Goal: Check status: Check status

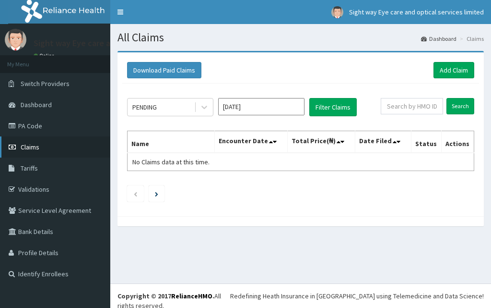
click at [44, 145] on link "Claims" at bounding box center [55, 146] width 110 height 21
click at [204, 107] on icon at bounding box center [205, 107] width 10 height 10
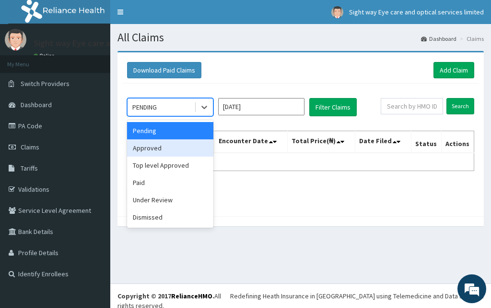
click at [173, 143] on div "Approved" at bounding box center [170, 147] width 86 height 17
click at [175, 149] on th "Name" at bounding box center [171, 142] width 87 height 22
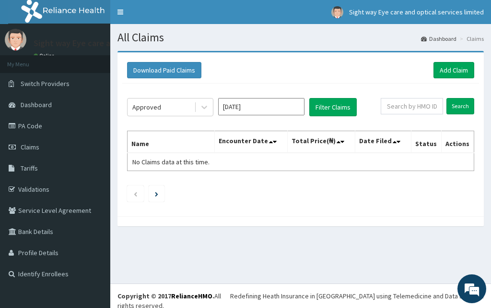
click at [290, 106] on input "[DATE]" at bounding box center [261, 106] width 86 height 17
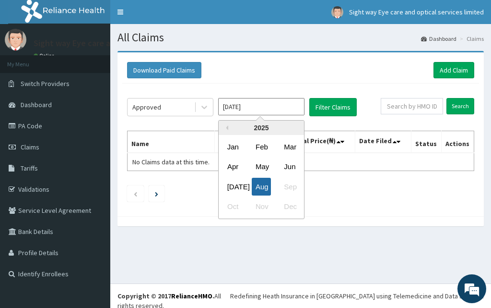
click at [264, 188] on div "Aug" at bounding box center [261, 187] width 19 height 18
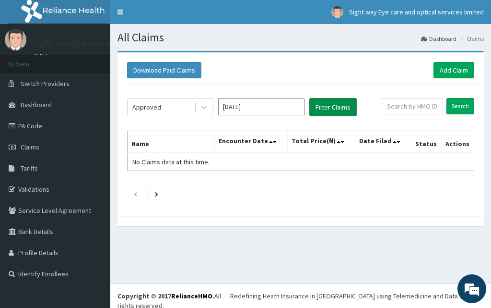
click at [318, 110] on button "Filter Claims" at bounding box center [334, 107] width 48 height 18
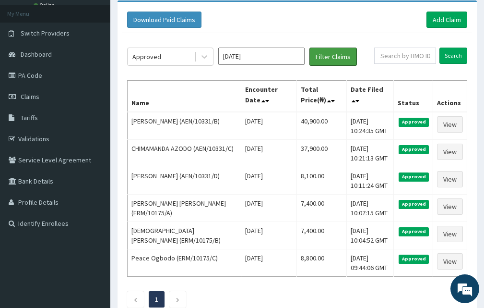
scroll to position [58, 0]
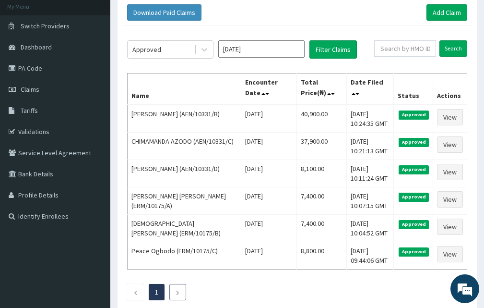
click at [173, 293] on li at bounding box center [177, 292] width 17 height 16
click at [174, 292] on li at bounding box center [177, 292] width 17 height 16
click at [142, 290] on li at bounding box center [135, 292] width 17 height 16
click at [181, 295] on li at bounding box center [177, 292] width 17 height 16
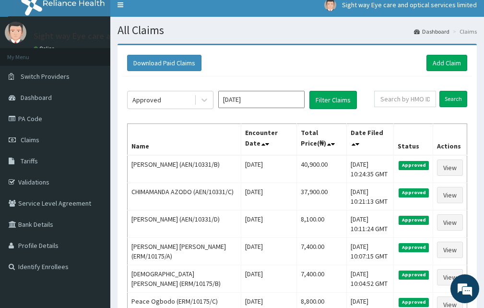
scroll to position [26, 0]
